Goal: Transaction & Acquisition: Book appointment/travel/reservation

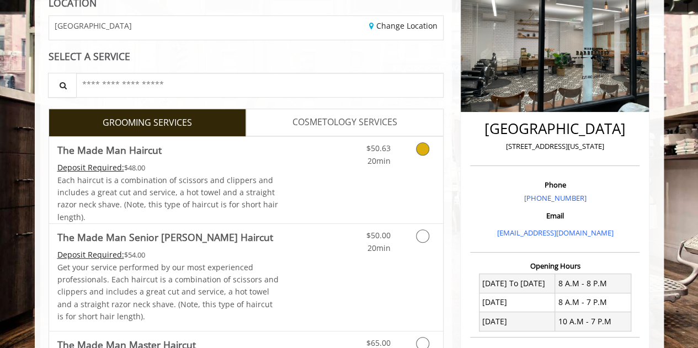
click at [425, 145] on icon "Grooming services" at bounding box center [422, 148] width 13 height 13
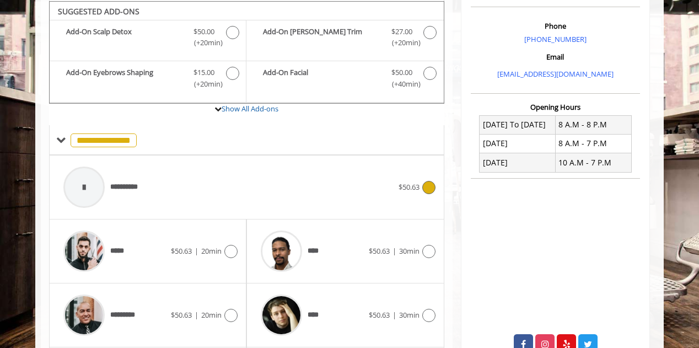
scroll to position [422, 0]
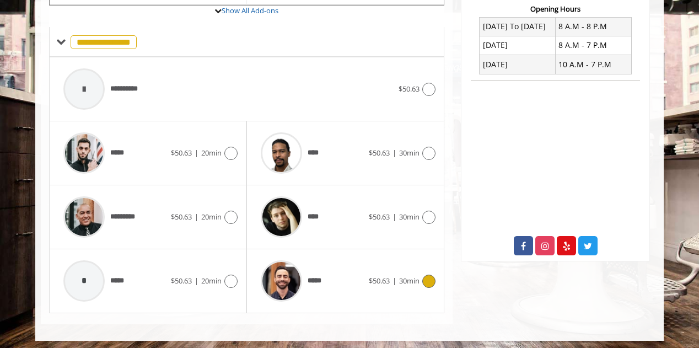
click at [411, 293] on div "***** $50.63 | 30min" at bounding box center [345, 281] width 180 height 52
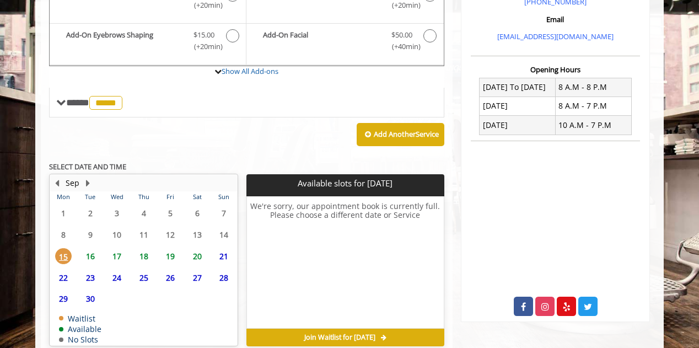
scroll to position [411, 0]
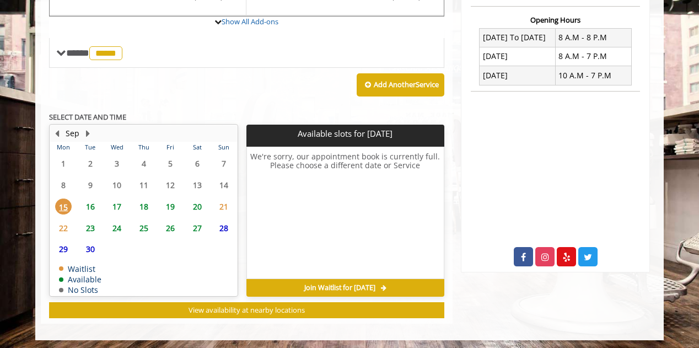
click at [138, 202] on span "18" at bounding box center [144, 207] width 17 height 16
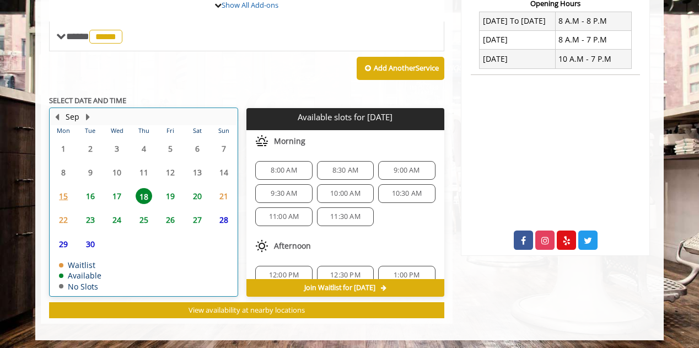
click at [120, 208] on td "24" at bounding box center [117, 220] width 26 height 24
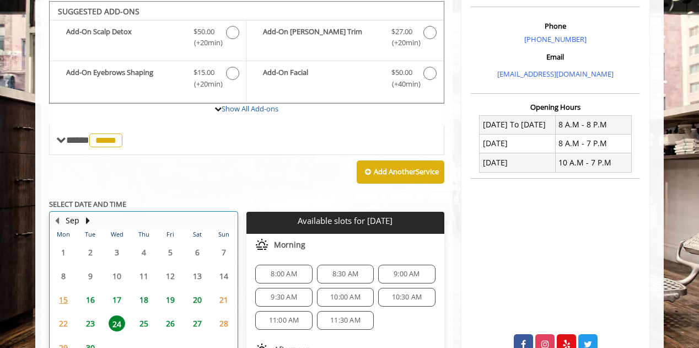
click at [125, 304] on td "17" at bounding box center [117, 300] width 26 height 24
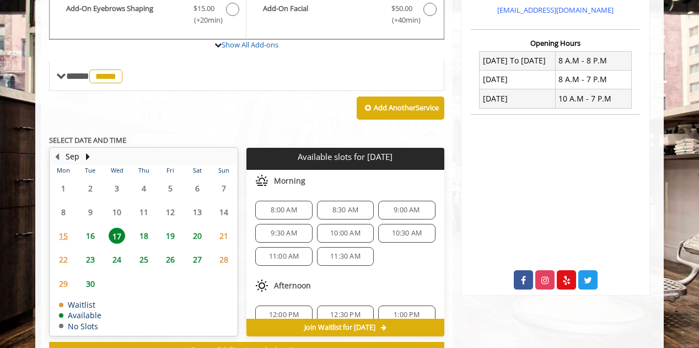
scroll to position [428, 0]
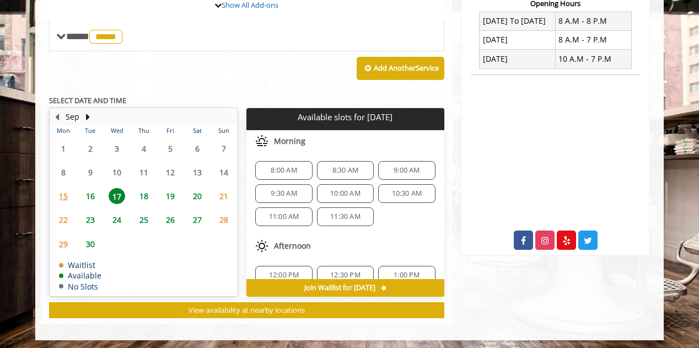
click at [255, 155] on div "8:00 AM 8:30 AM 9:00 AM 9:30 AM 10:00 AM 10:30 AM 11:00 AM 11:30 AM" at bounding box center [345, 193] width 197 height 83
click at [285, 170] on span "8:00 AM" at bounding box center [284, 170] width 26 height 9
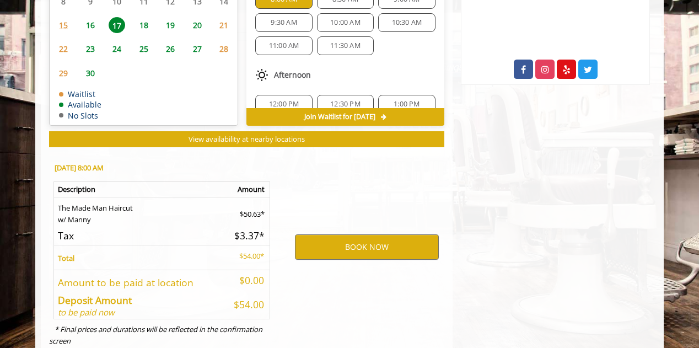
scroll to position [626, 0]
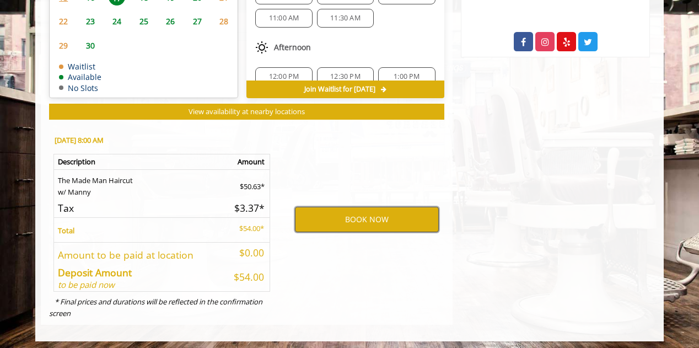
click at [372, 211] on button "BOOK NOW" at bounding box center [367, 219] width 144 height 25
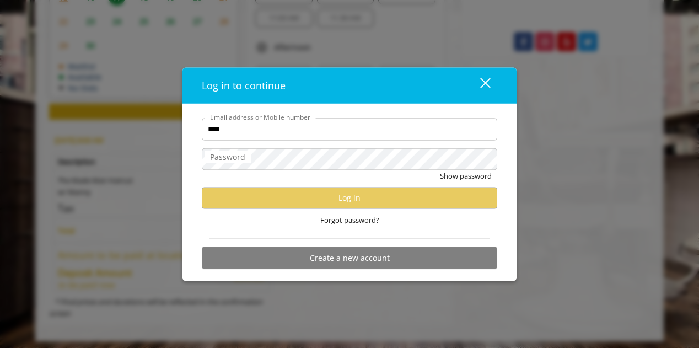
type input "**********"
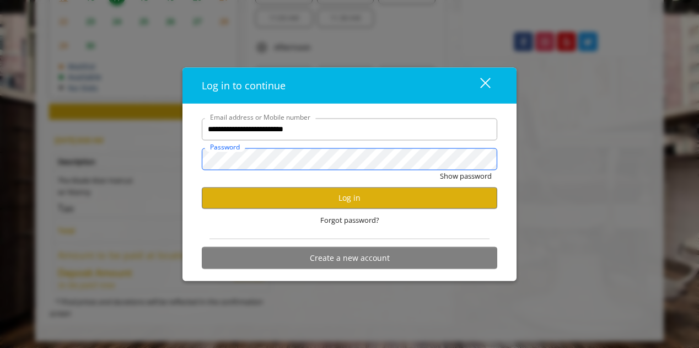
click at [440, 170] on button "Show password" at bounding box center [466, 176] width 52 height 12
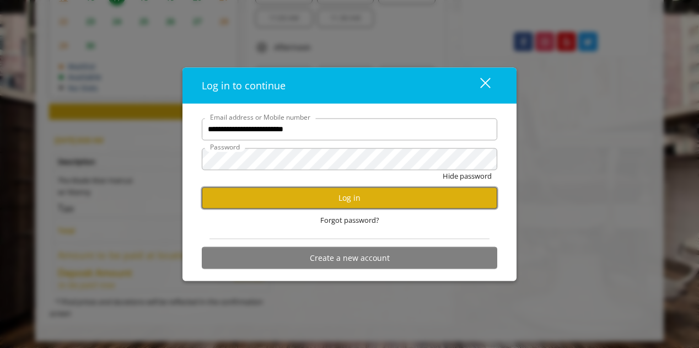
click at [350, 206] on button "Log in" at bounding box center [350, 198] width 296 height 22
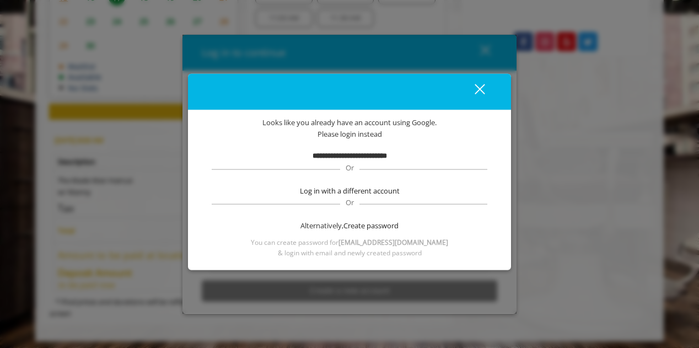
click at [478, 93] on div "close" at bounding box center [473, 91] width 22 height 17
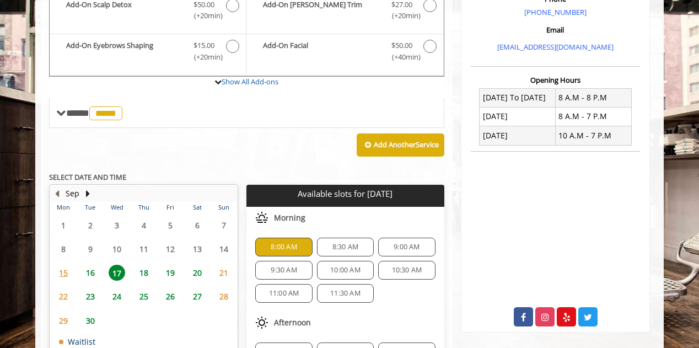
scroll to position [571, 0]
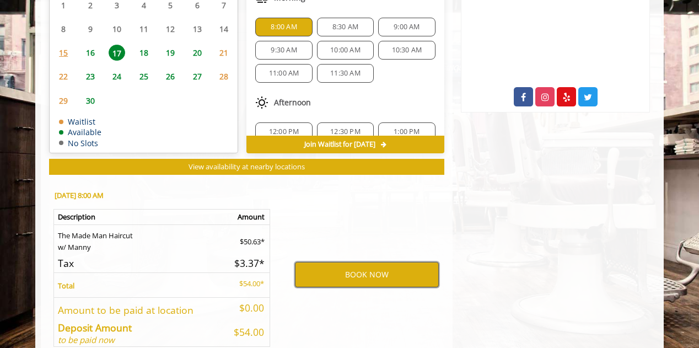
click at [388, 272] on button "BOOK NOW" at bounding box center [367, 274] width 144 height 25
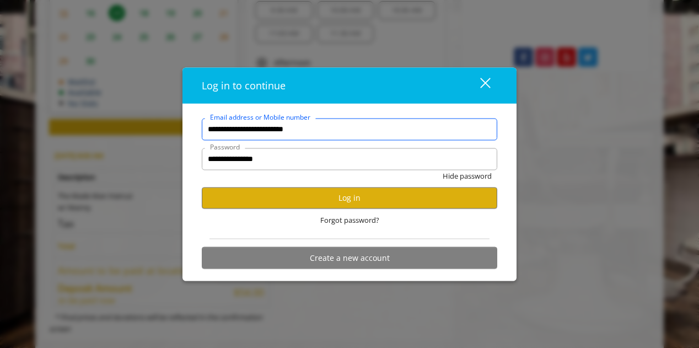
scroll to position [626, 0]
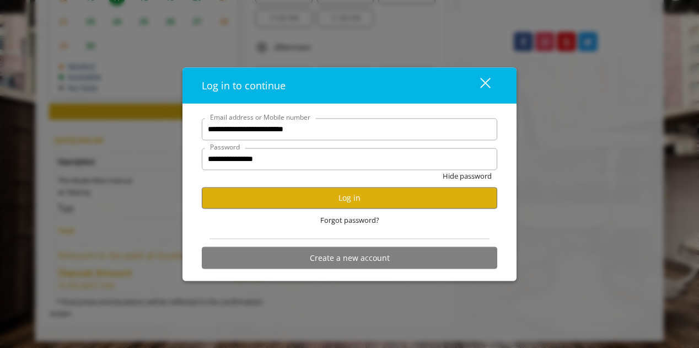
click at [483, 89] on div "close" at bounding box center [479, 85] width 22 height 17
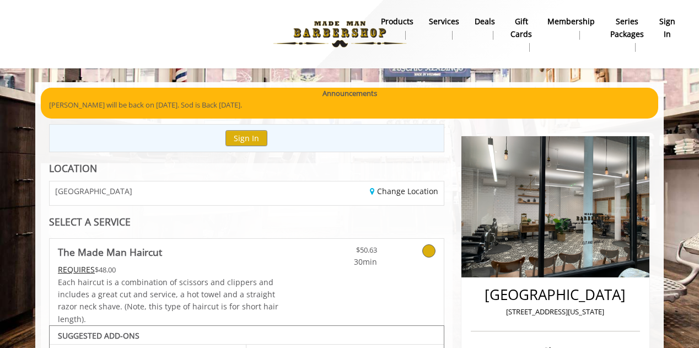
click at [661, 14] on link "sign in" at bounding box center [667, 28] width 31 height 29
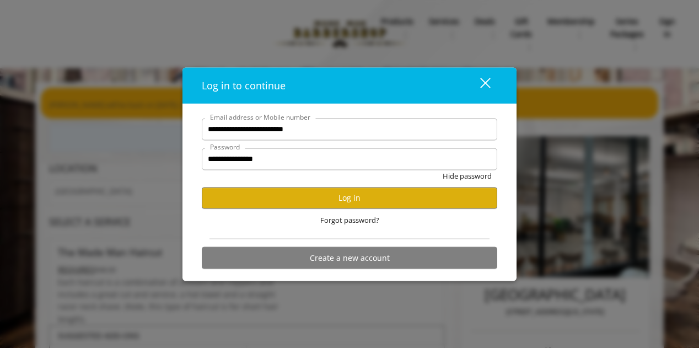
click at [485, 79] on div "close" at bounding box center [479, 85] width 22 height 17
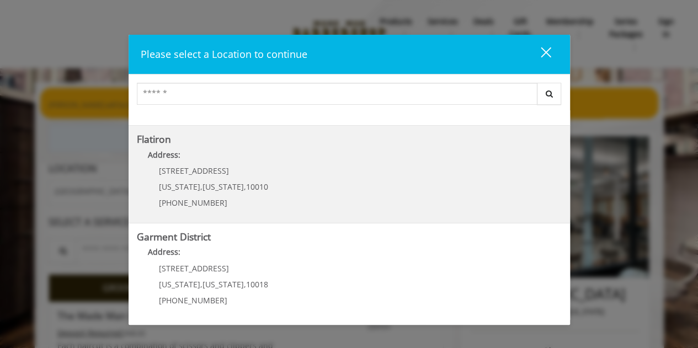
scroll to position [111, 0]
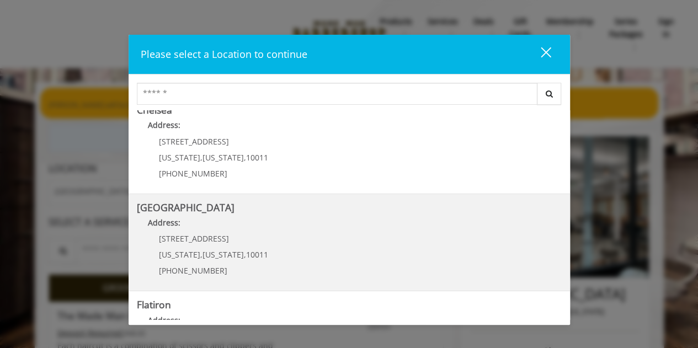
click at [269, 227] on Street "Address:" at bounding box center [349, 226] width 425 height 18
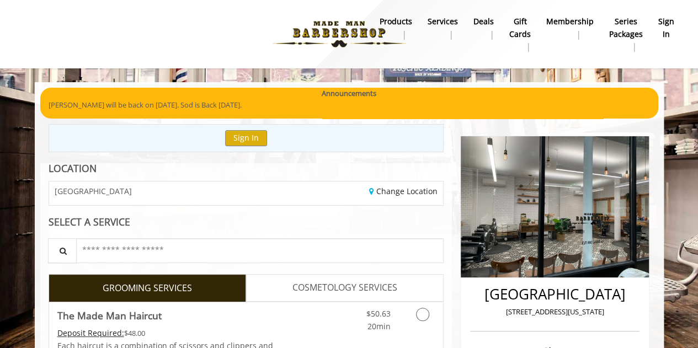
click at [668, 23] on b "sign in" at bounding box center [666, 27] width 16 height 25
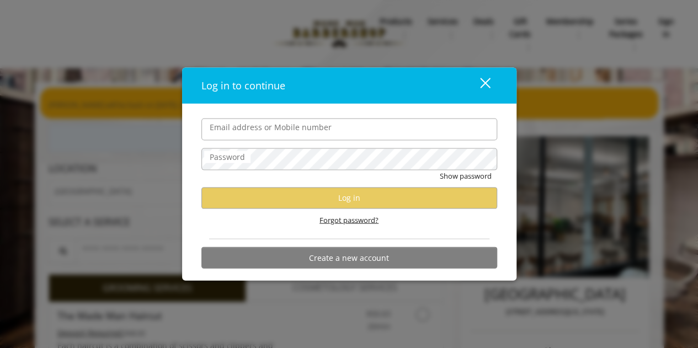
click at [352, 222] on span "Forgot password?" at bounding box center [348, 220] width 59 height 12
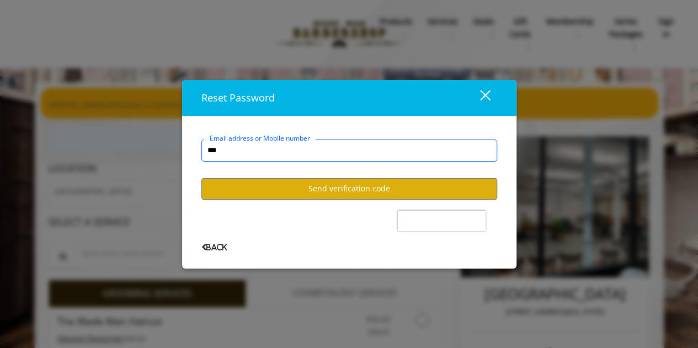
type input "**********"
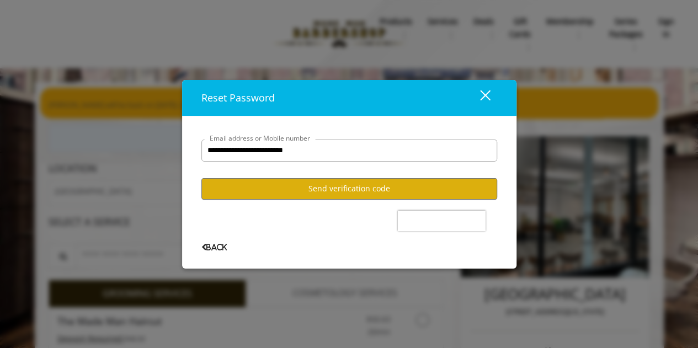
click at [329, 202] on user-forgot-password "**********" at bounding box center [349, 187] width 296 height 128
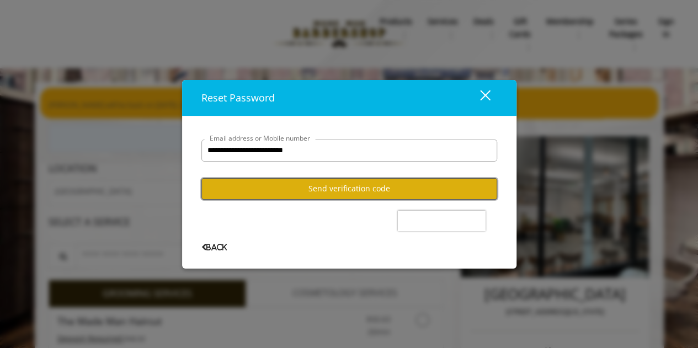
click at [335, 194] on button "Send verification code" at bounding box center [349, 189] width 296 height 22
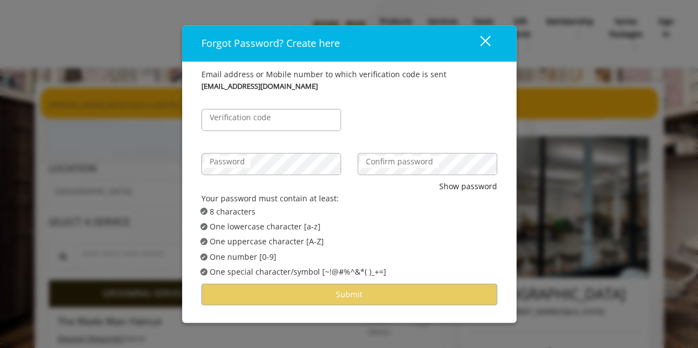
click at [266, 122] on label "Verification code" at bounding box center [240, 117] width 72 height 12
click at [266, 122] on input "Verification code" at bounding box center [271, 120] width 140 height 22
paste input "******"
type input "******"
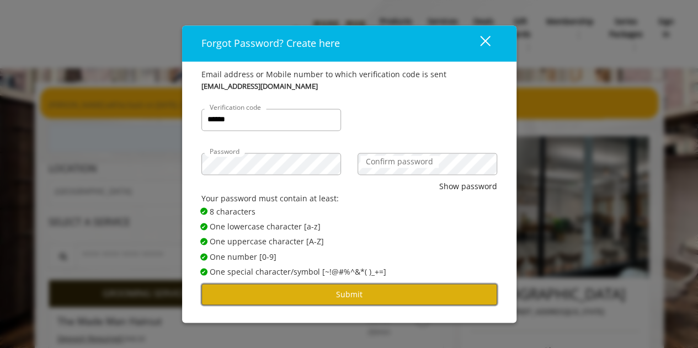
click at [367, 292] on button "Submit" at bounding box center [349, 294] width 296 height 22
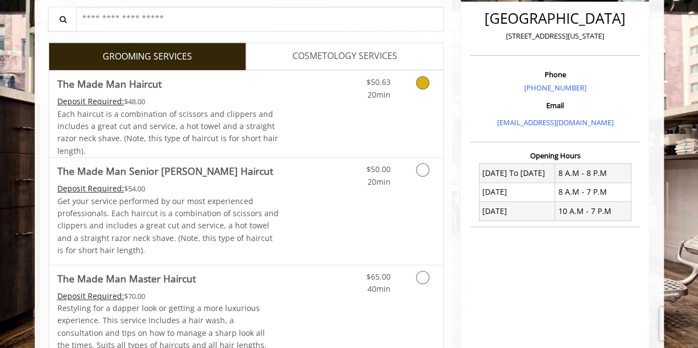
click at [409, 117] on div "$50.63 20min" at bounding box center [393, 114] width 99 height 87
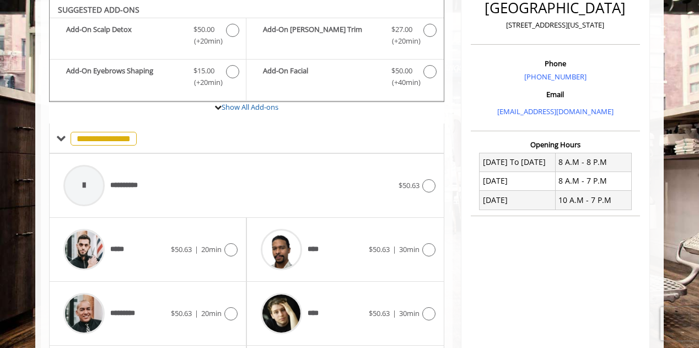
scroll to position [286, 0]
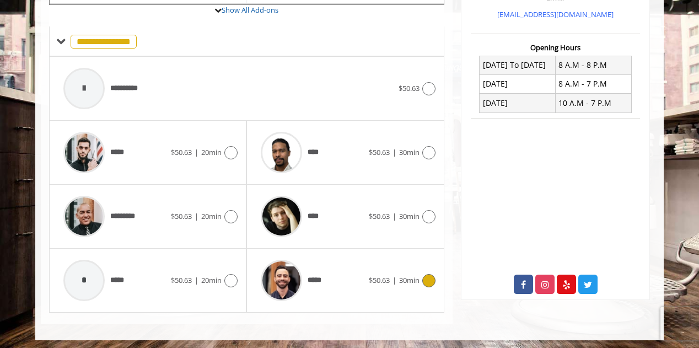
click at [381, 275] on span "$50.63" at bounding box center [379, 280] width 21 height 10
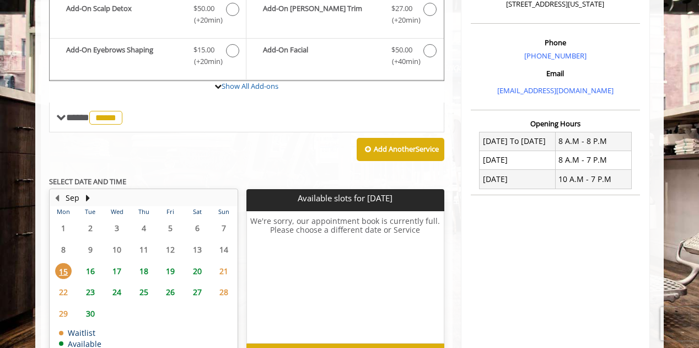
scroll to position [322, 0]
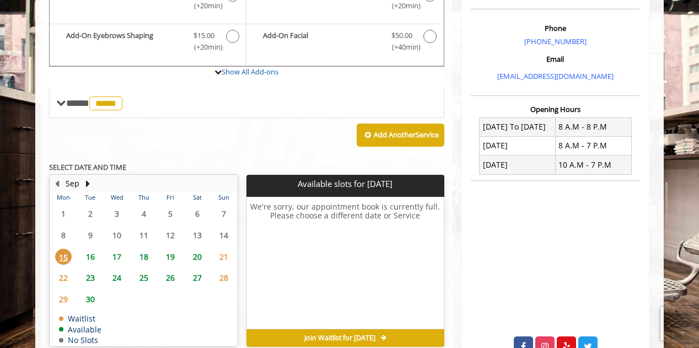
click at [122, 249] on span "17" at bounding box center [117, 257] width 17 height 16
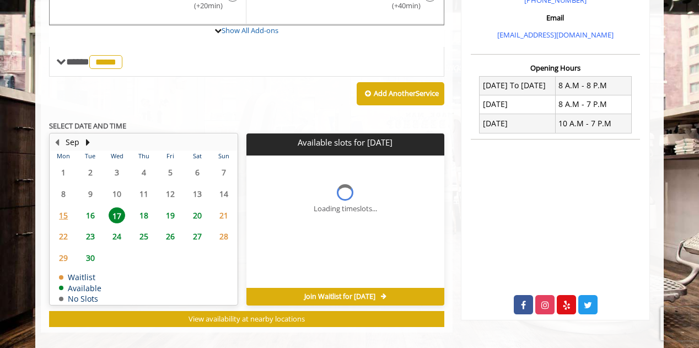
scroll to position [389, 0]
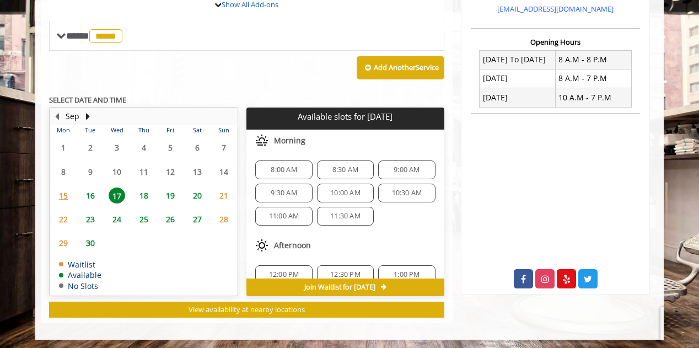
click at [289, 155] on div "8:00 AM 8:30 AM 9:00 AM 9:30 AM 10:00 AM 10:30 AM 11:00 AM 11:30 AM" at bounding box center [345, 193] width 197 height 83
click at [287, 166] on span "8:00 AM" at bounding box center [284, 169] width 26 height 9
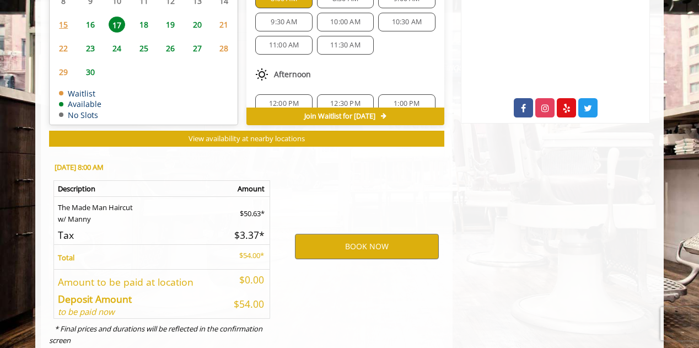
scroll to position [588, 0]
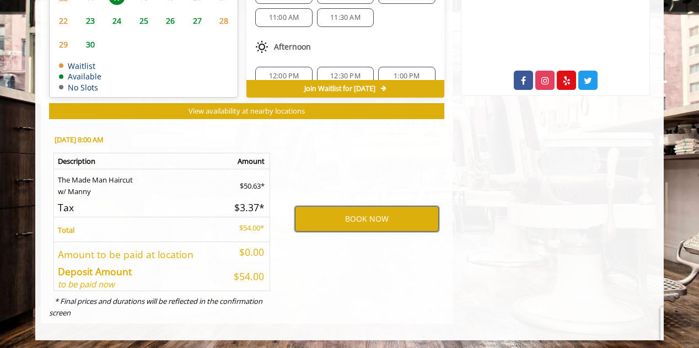
click at [349, 216] on button "BOOK NOW" at bounding box center [367, 218] width 144 height 25
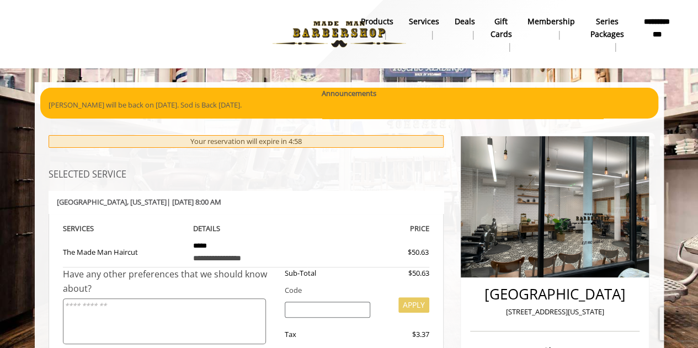
scroll to position [221, 0]
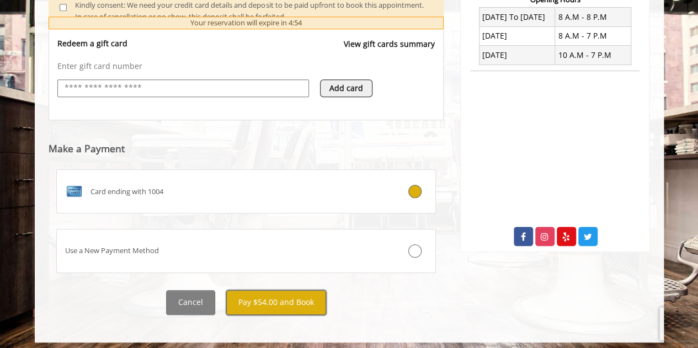
click at [283, 303] on button "Pay $54.00 and Book" at bounding box center [276, 302] width 100 height 25
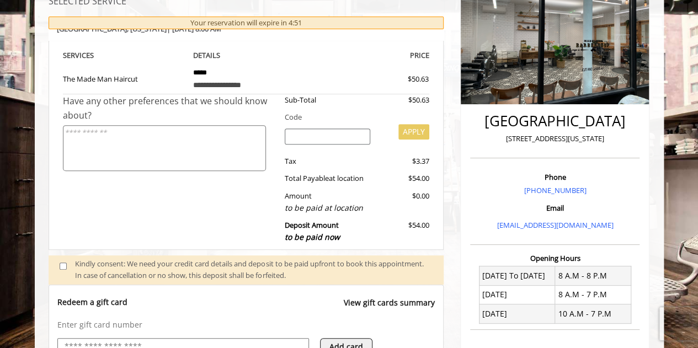
scroll to position [417, 0]
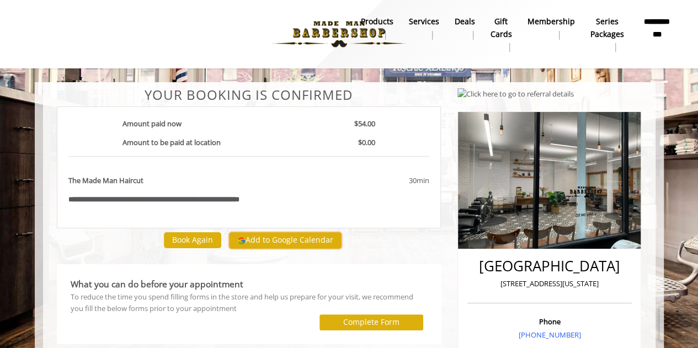
click at [298, 232] on button "Add to Google Calendar" at bounding box center [285, 240] width 112 height 17
